Goal: Browse casually: Explore the website without a specific task or goal

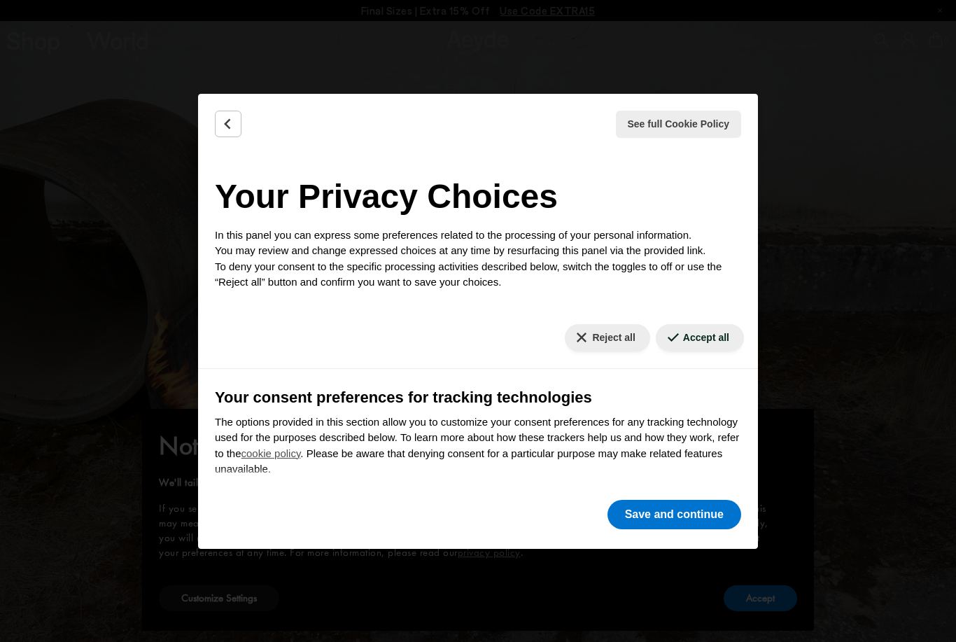
click at [592, 345] on button "Reject all" at bounding box center [607, 337] width 85 height 27
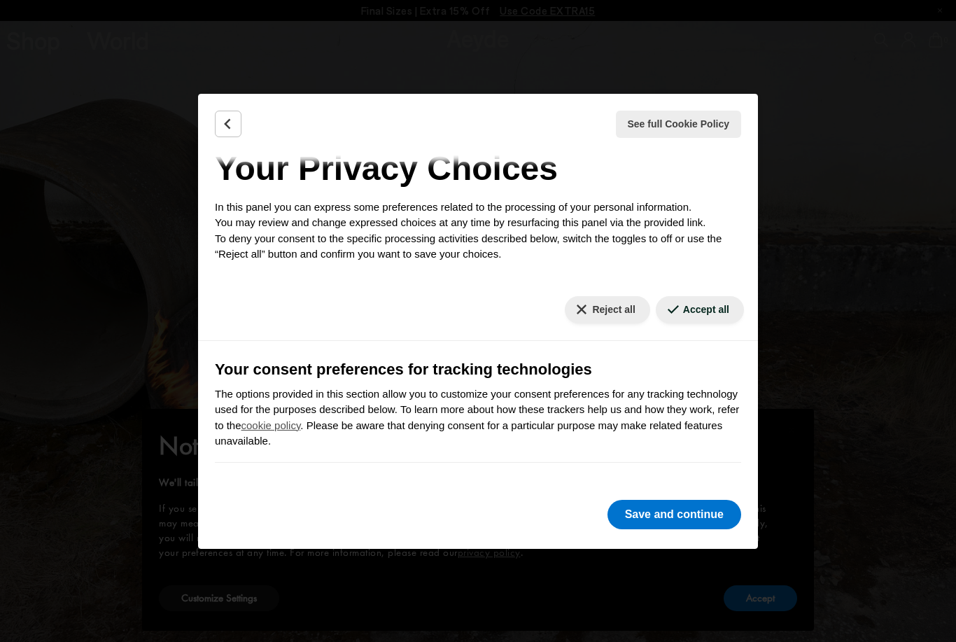
scroll to position [36, 0]
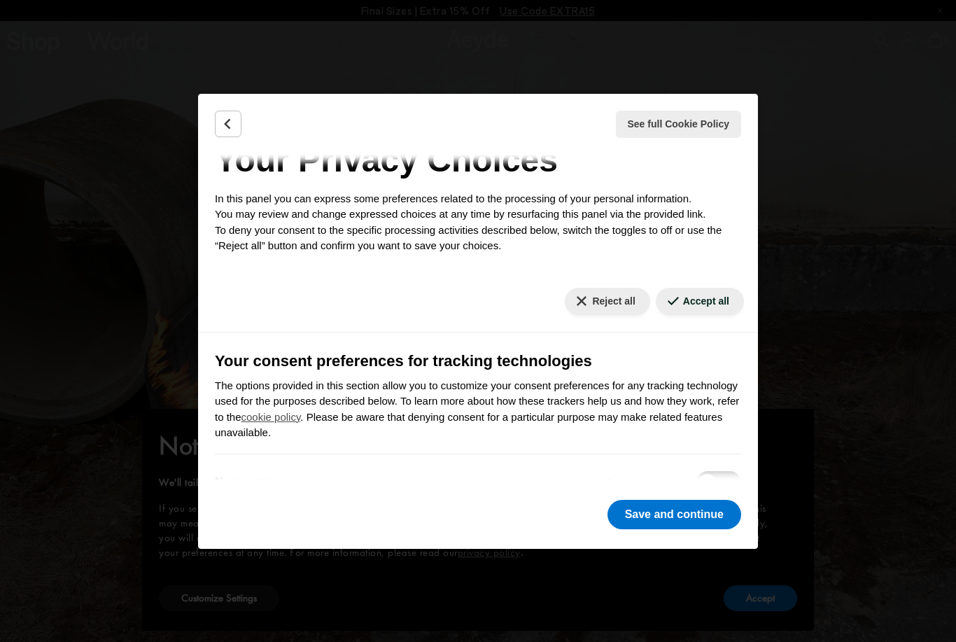
click at [216, 135] on button "Back" at bounding box center [228, 124] width 27 height 27
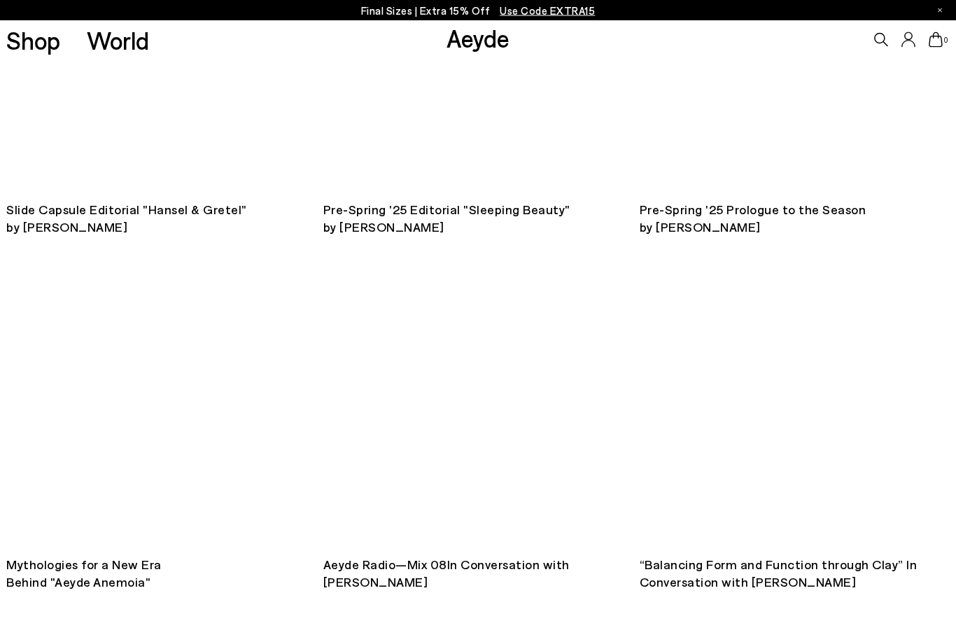
scroll to position [1551, 0]
